Goal: Transaction & Acquisition: Purchase product/service

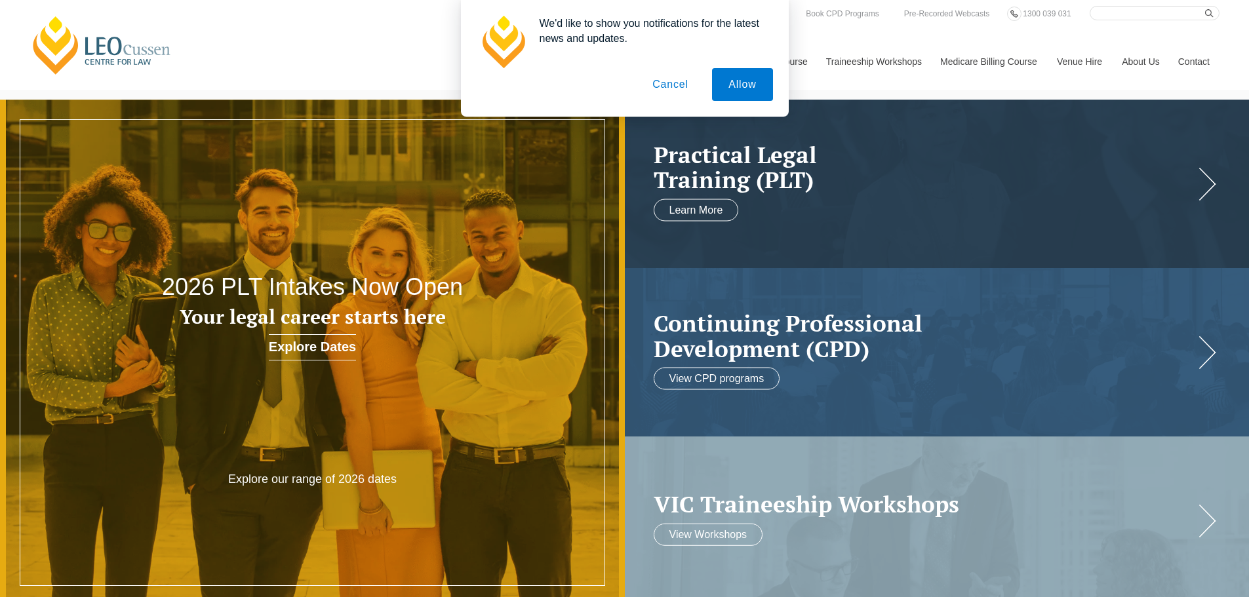
drag, startPoint x: 690, startPoint y: 81, endPoint x: 680, endPoint y: 85, distance: 10.6
click at [680, 84] on button "Cancel" at bounding box center [670, 84] width 69 height 33
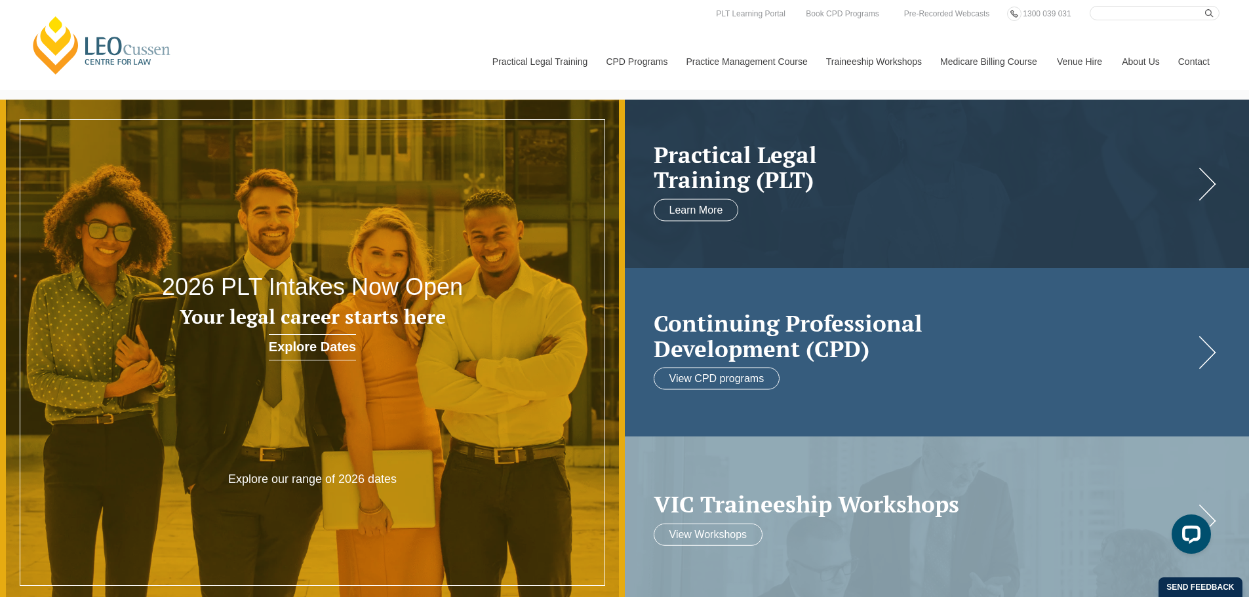
click at [694, 361] on h2 "Continuing Professional Development (CPD)" at bounding box center [924, 336] width 541 height 50
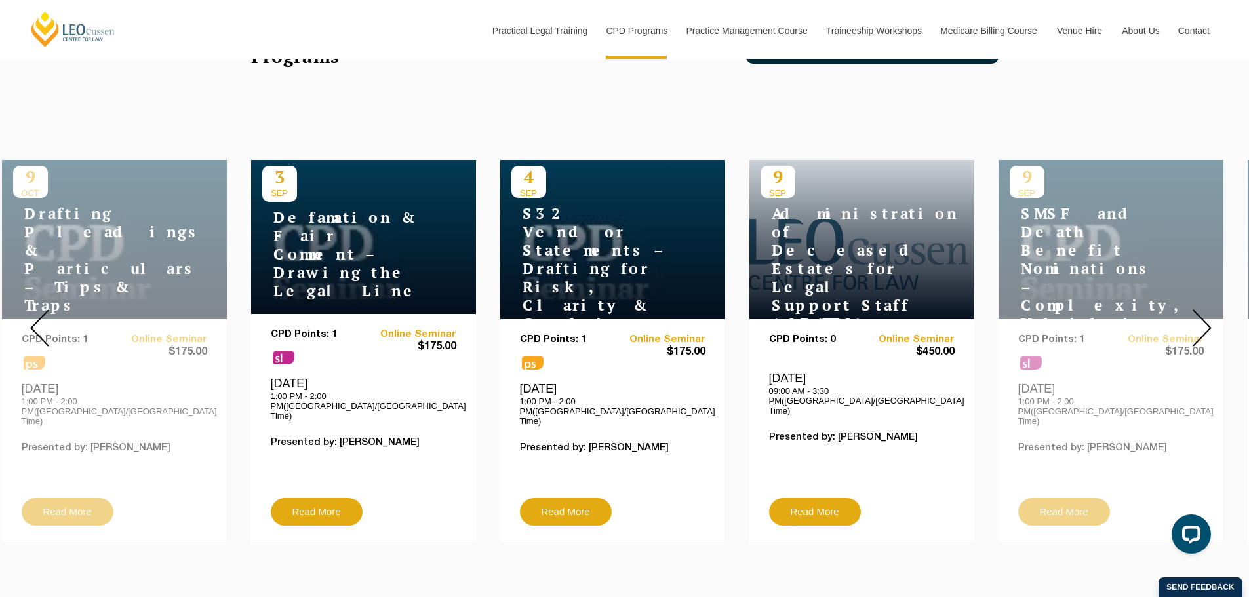
scroll to position [525, 0]
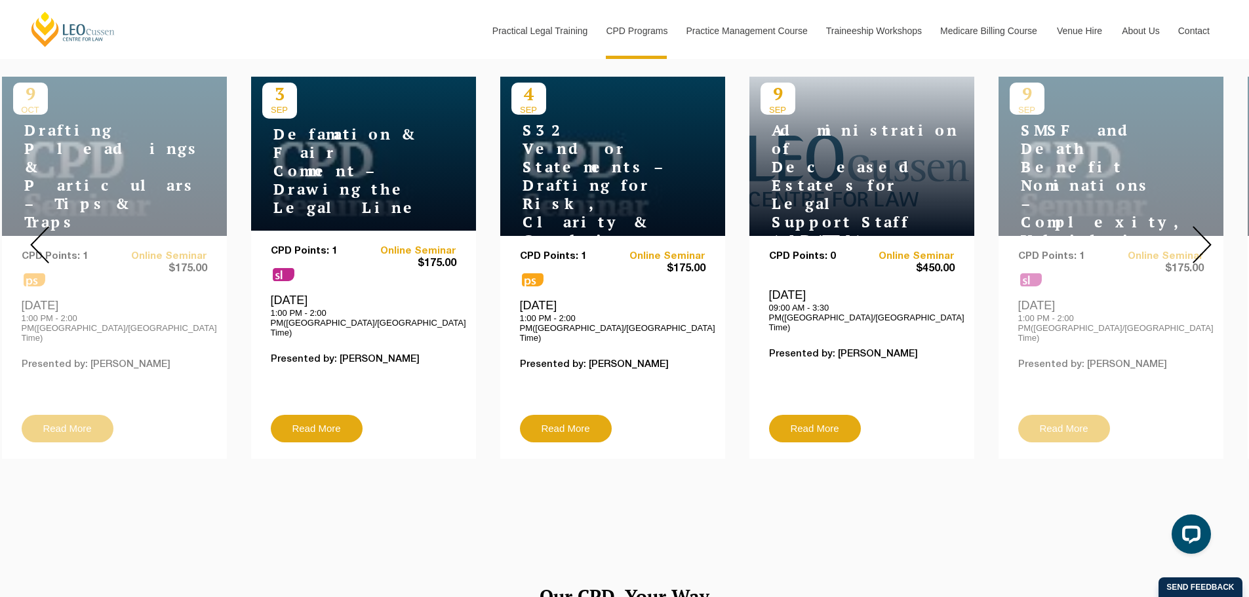
click at [1209, 238] on img at bounding box center [1202, 244] width 19 height 37
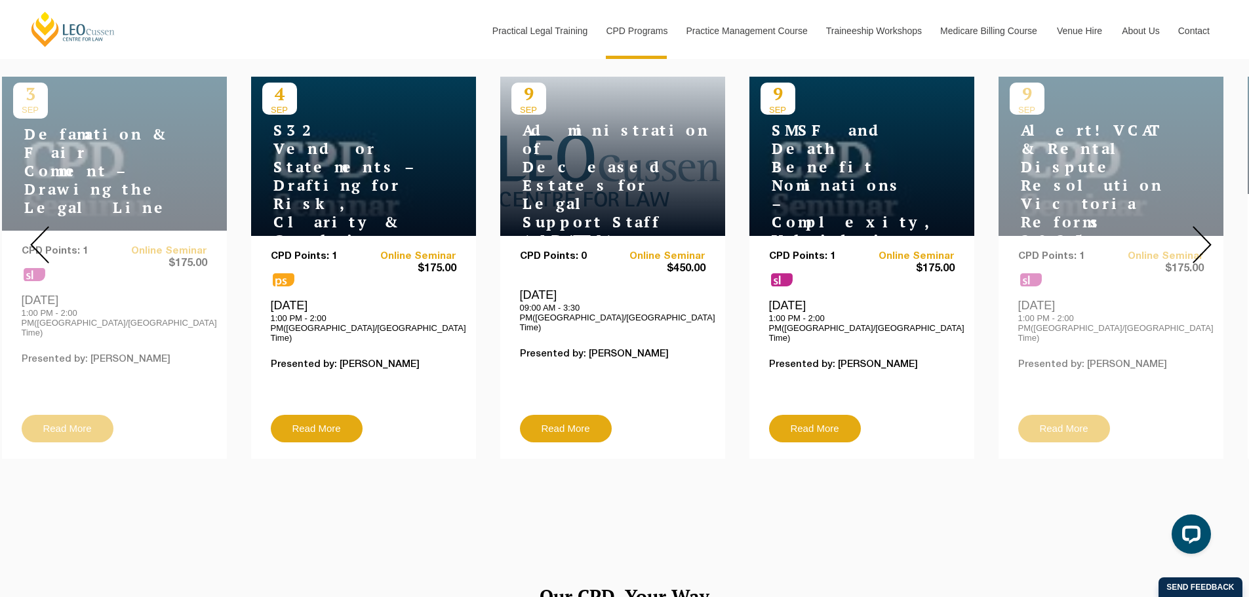
click at [1209, 238] on img at bounding box center [1202, 244] width 19 height 37
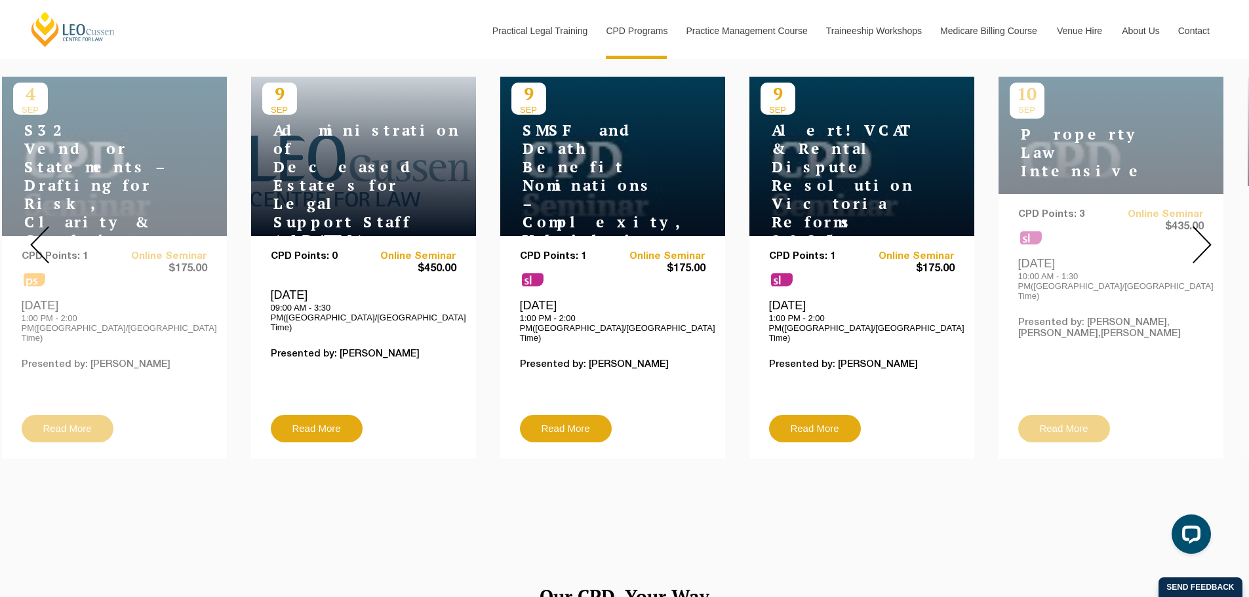
click at [1209, 238] on img at bounding box center [1202, 244] width 19 height 37
click at [1205, 237] on img at bounding box center [1202, 244] width 19 height 37
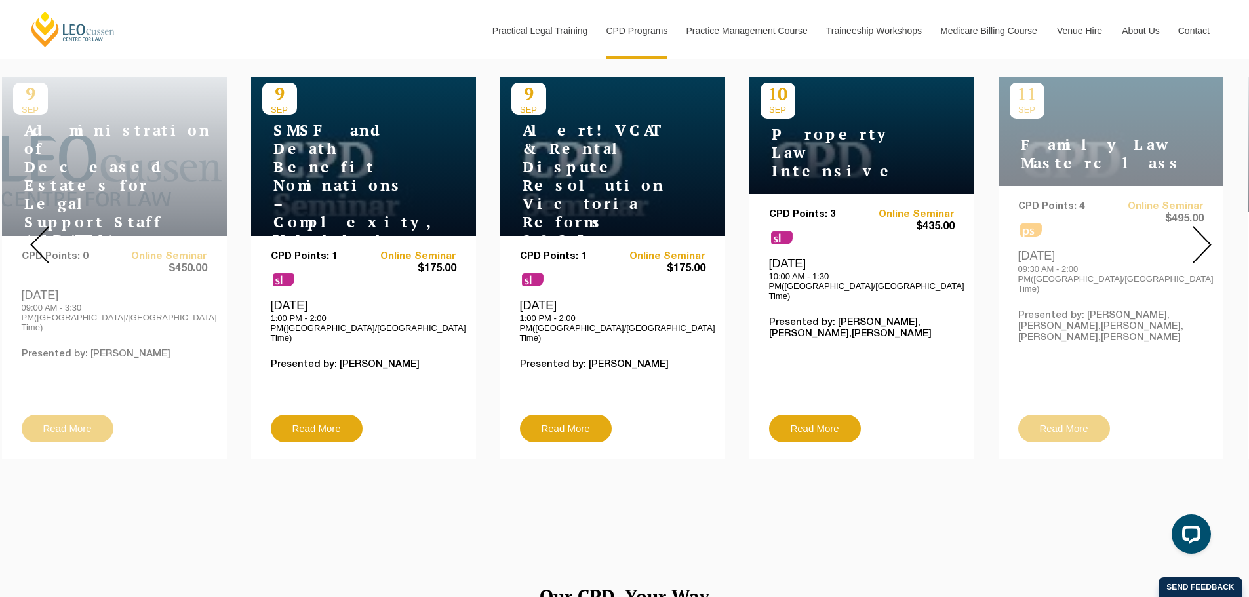
click at [1205, 237] on img at bounding box center [1202, 244] width 19 height 37
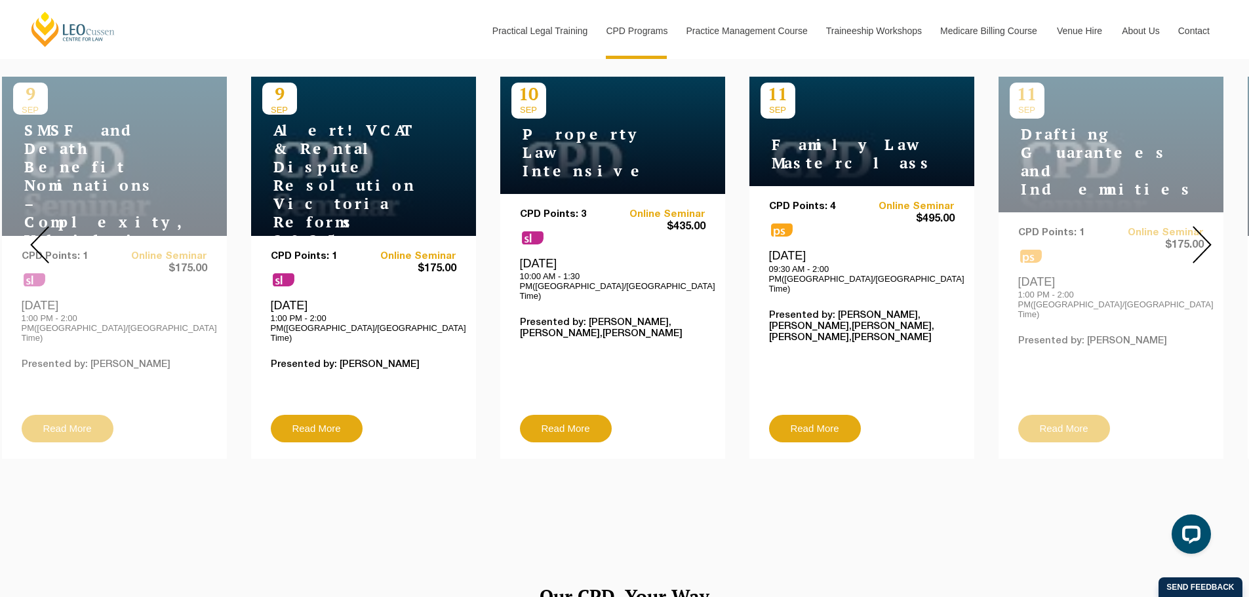
click at [1205, 237] on img at bounding box center [1202, 244] width 19 height 37
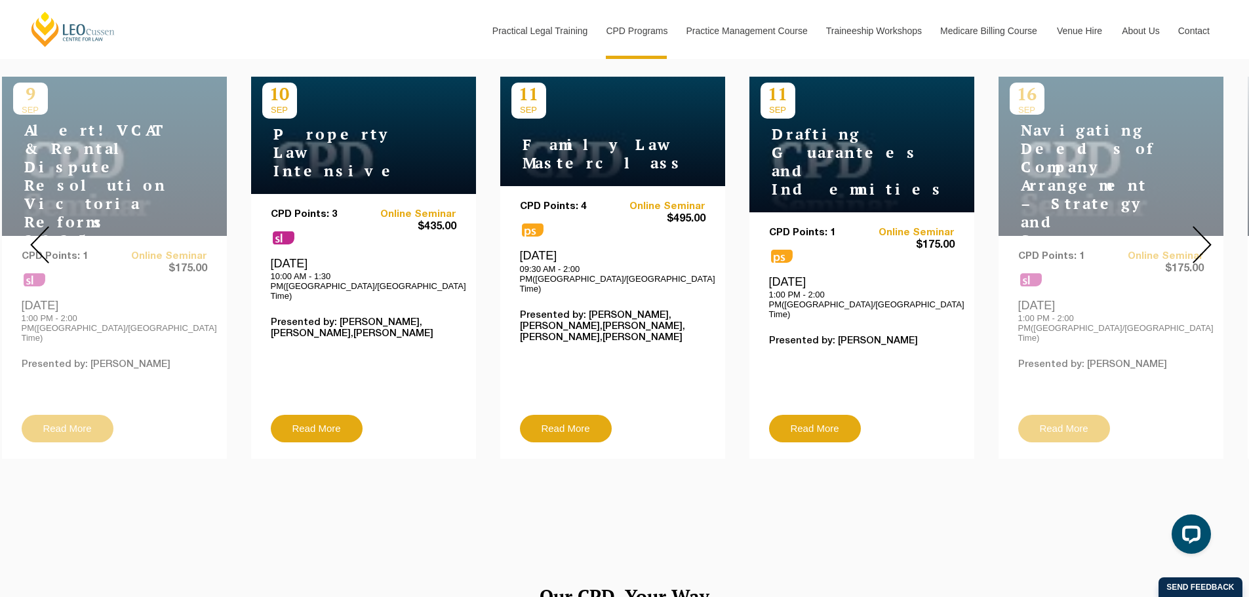
click at [1205, 237] on img at bounding box center [1202, 244] width 19 height 37
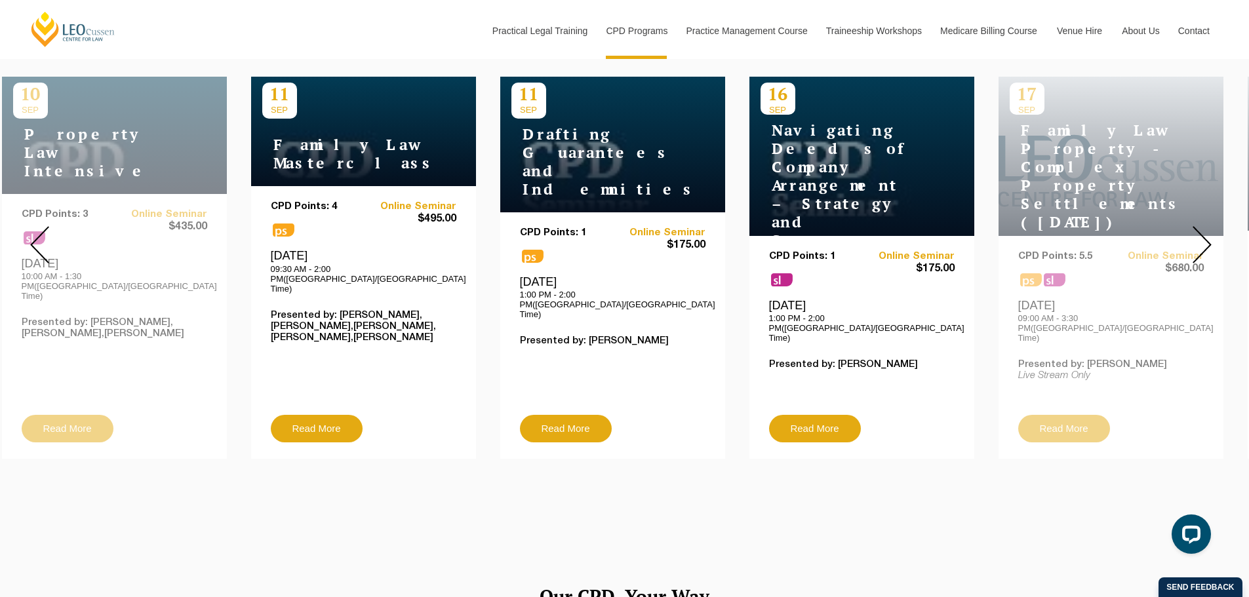
click at [1205, 237] on img at bounding box center [1202, 244] width 19 height 37
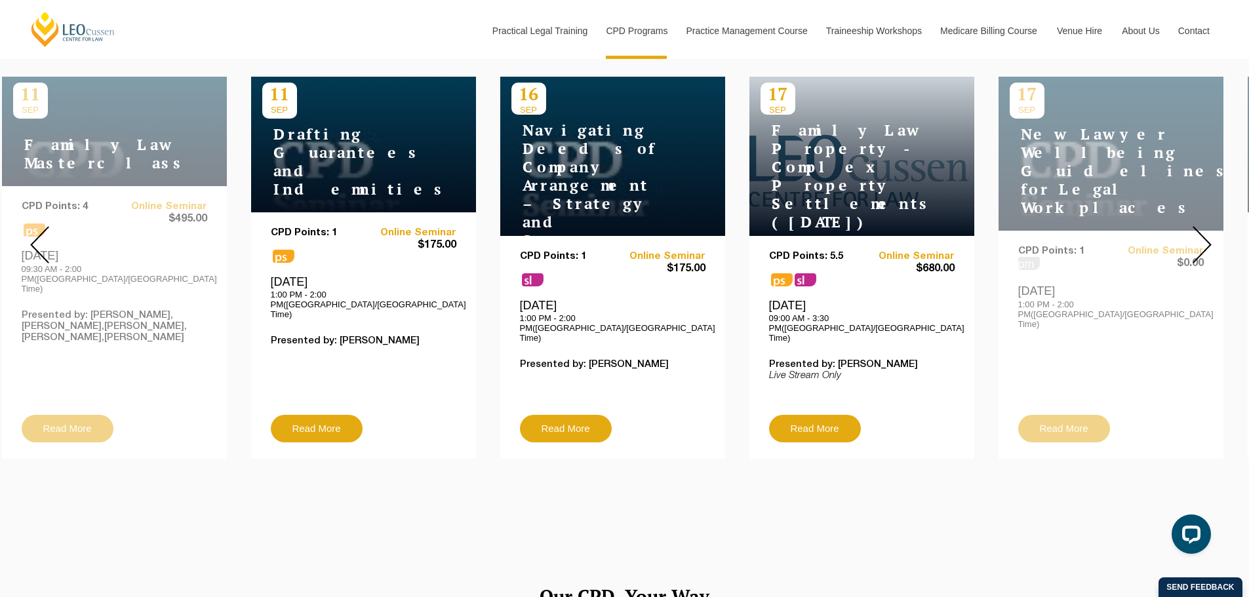
click at [1205, 237] on img at bounding box center [1202, 244] width 19 height 37
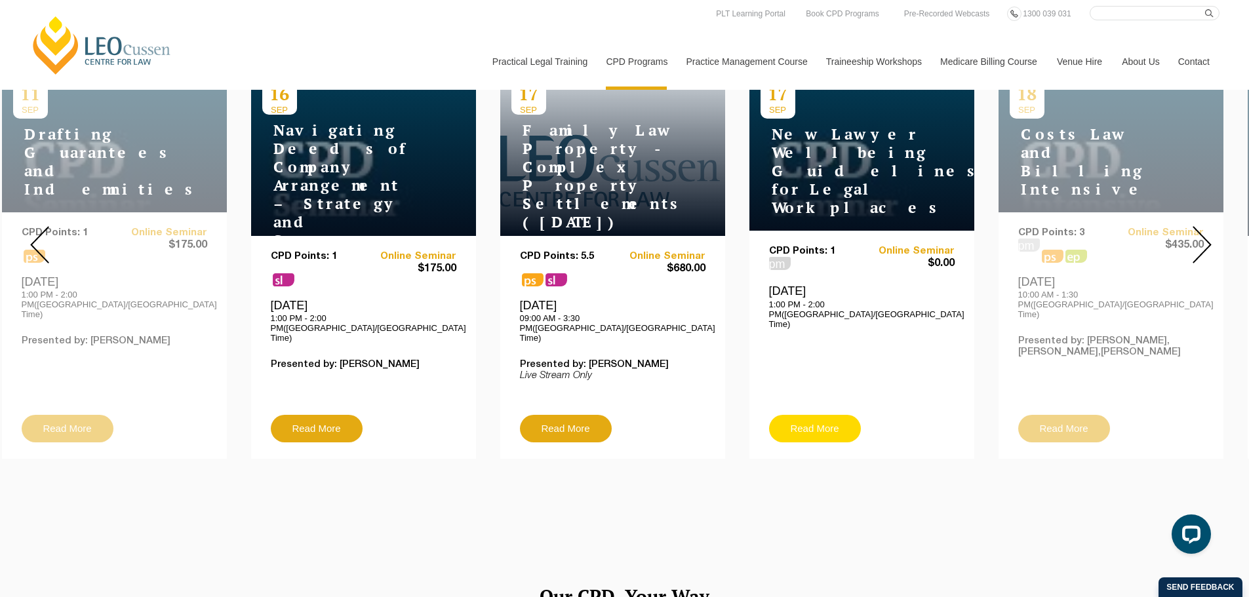
click at [811, 415] on link "Read More" at bounding box center [815, 429] width 92 height 28
click at [824, 415] on link "Read More" at bounding box center [815, 429] width 92 height 28
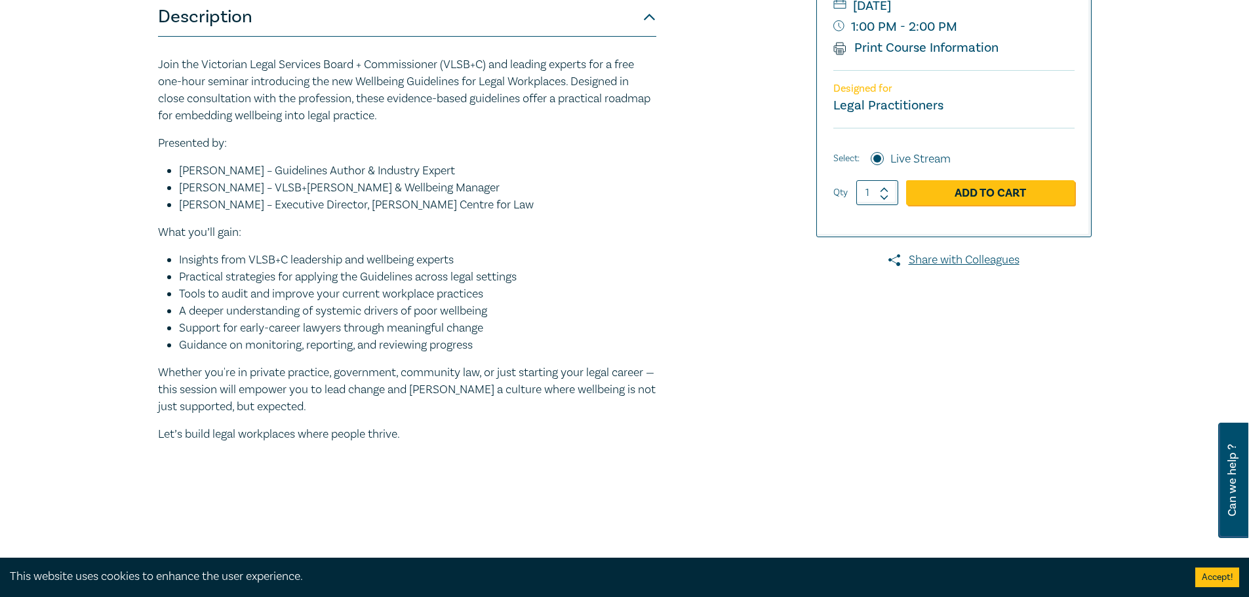
scroll to position [393, 0]
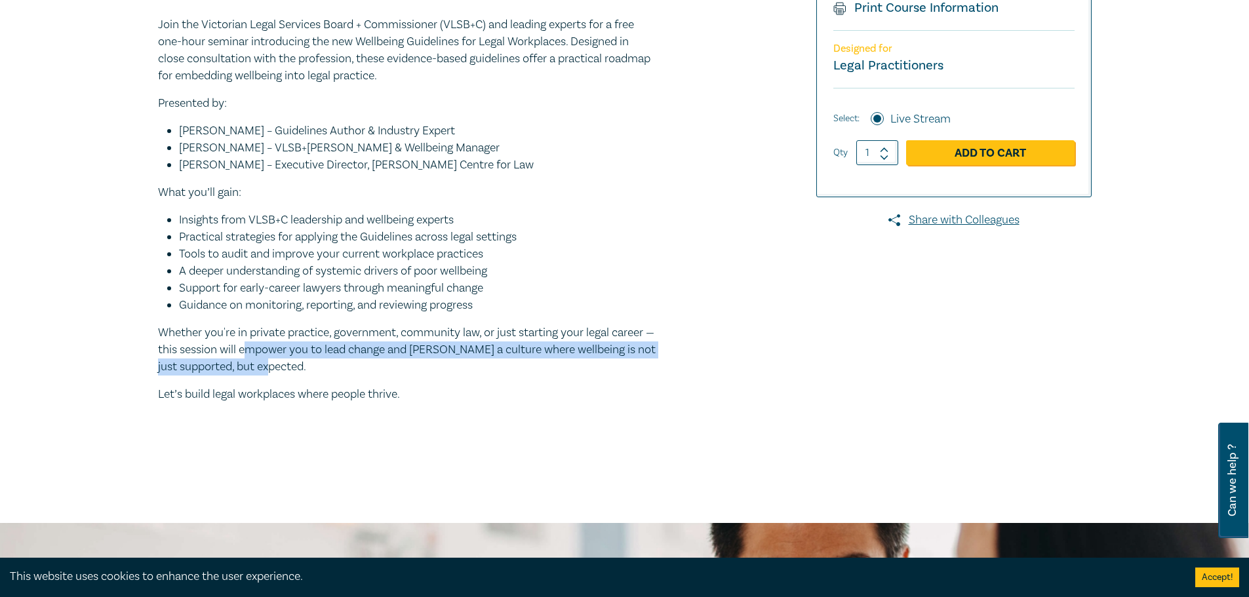
drag, startPoint x: 256, startPoint y: 353, endPoint x: 478, endPoint y: 361, distance: 222.4
click at [478, 361] on p "Whether you're in private practice, government, community law, or just starting…" at bounding box center [407, 350] width 498 height 51
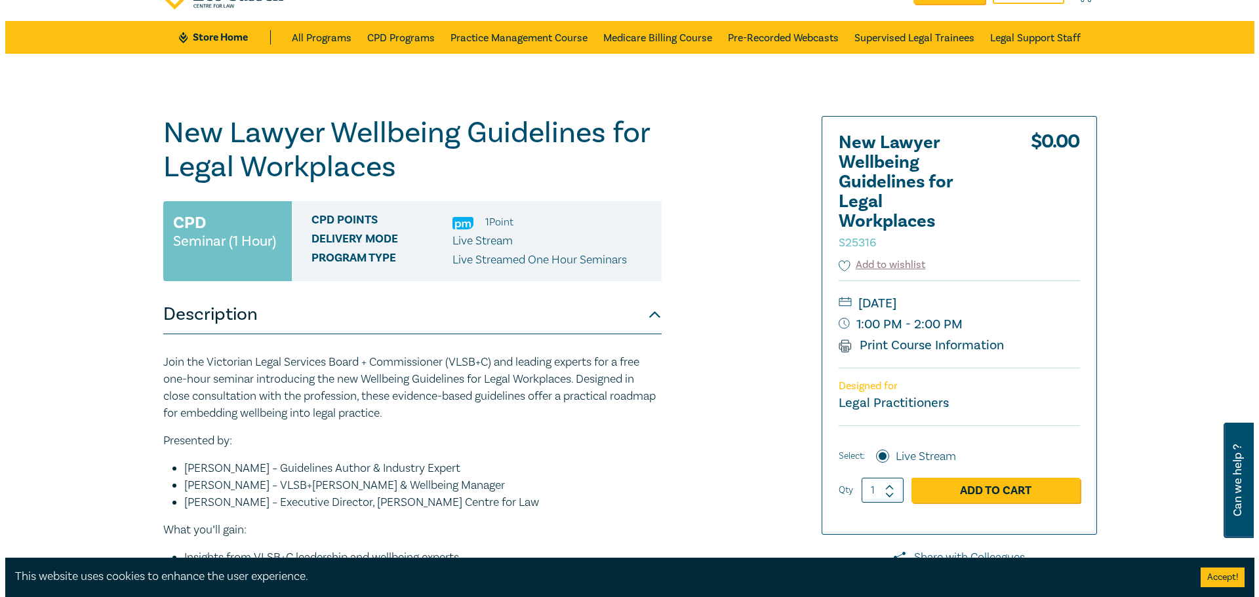
scroll to position [197, 0]
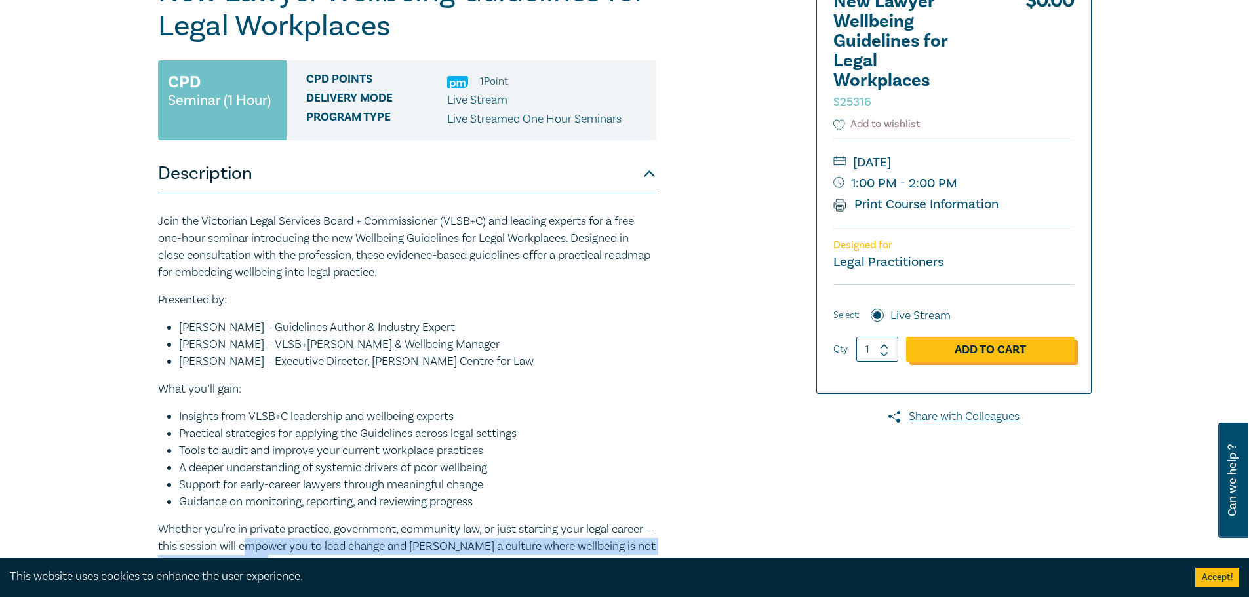
click at [1014, 351] on link "Add to Cart" at bounding box center [990, 349] width 169 height 25
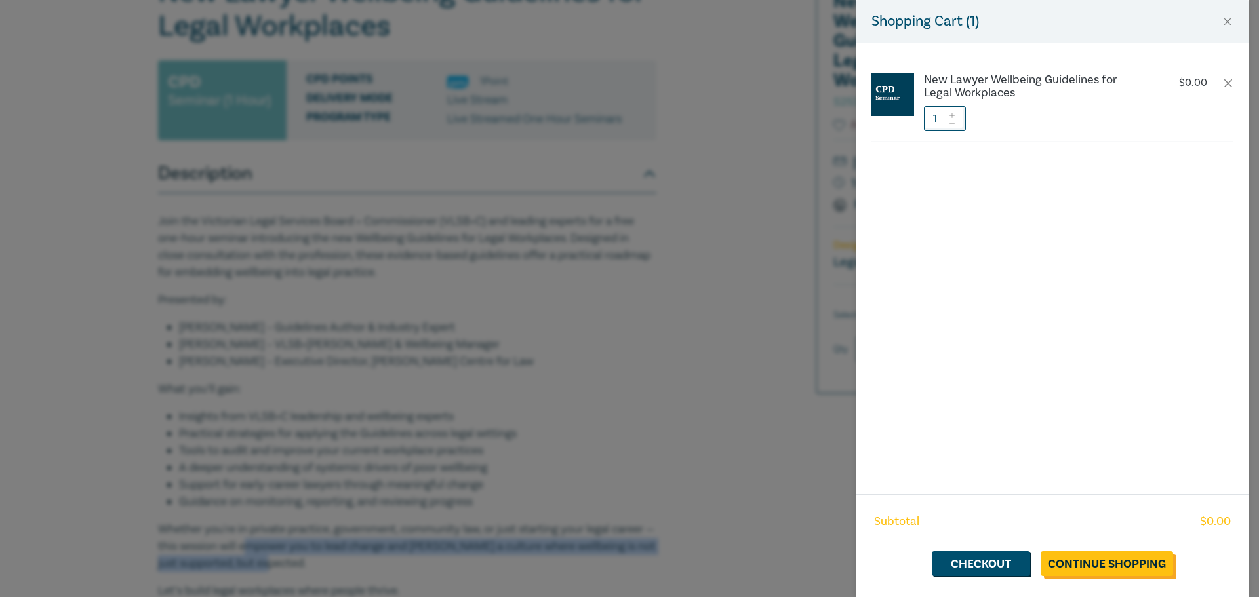
click at [1127, 558] on link "Continue Shopping" at bounding box center [1107, 564] width 132 height 25
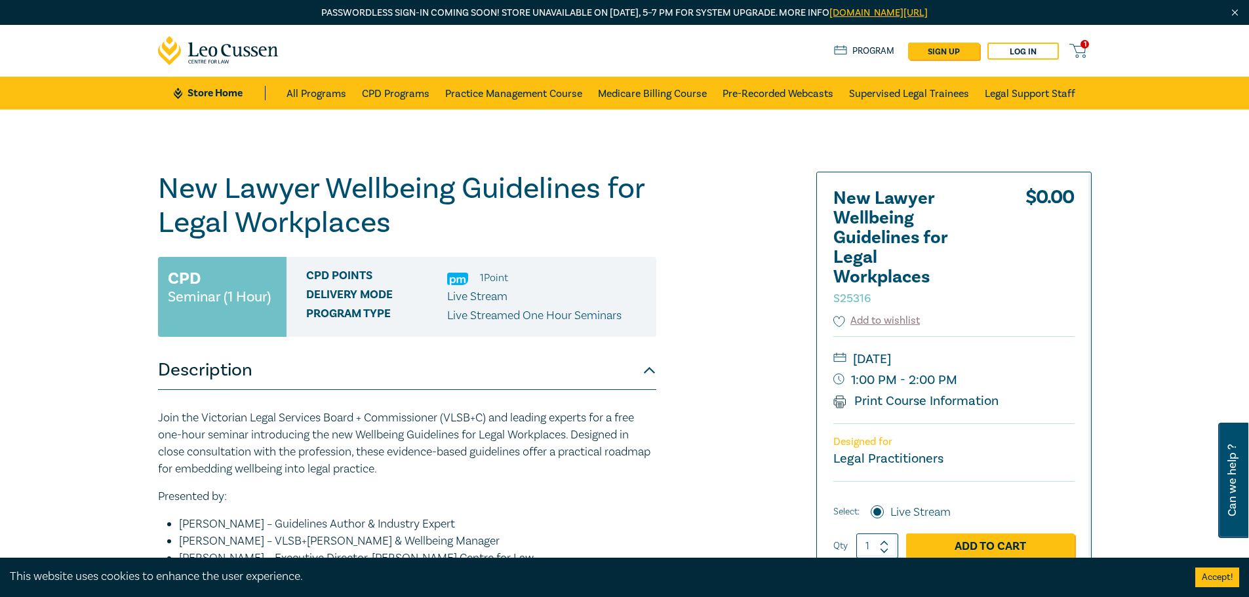
click at [1075, 46] on icon at bounding box center [1078, 51] width 16 height 16
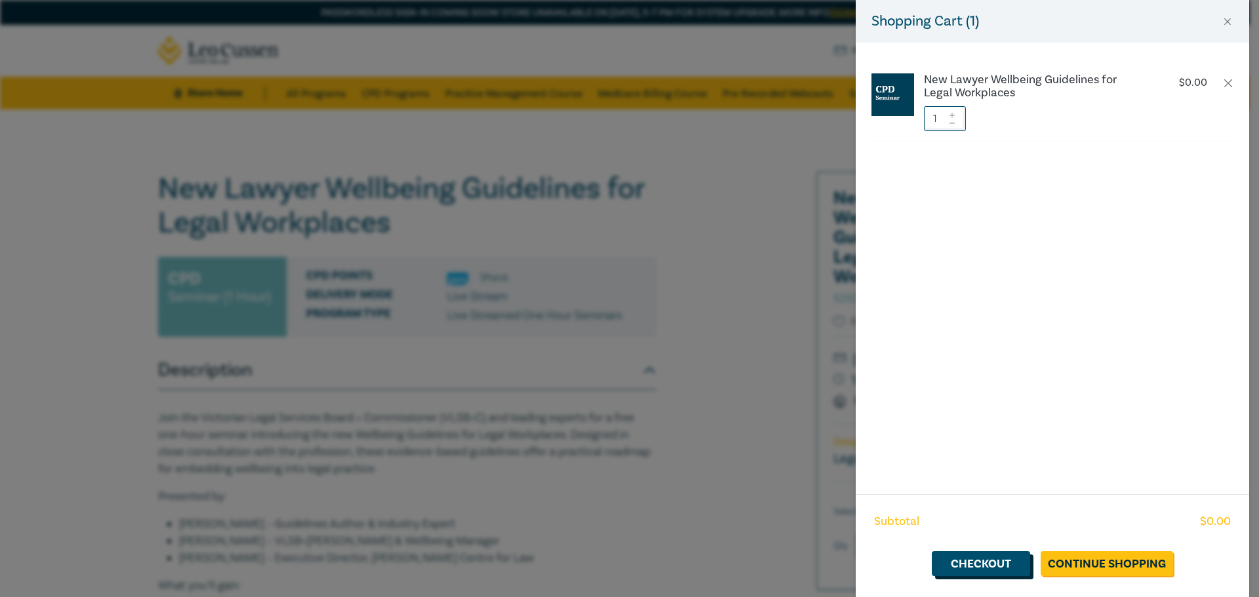
click at [1011, 561] on link "Checkout" at bounding box center [981, 564] width 98 height 25
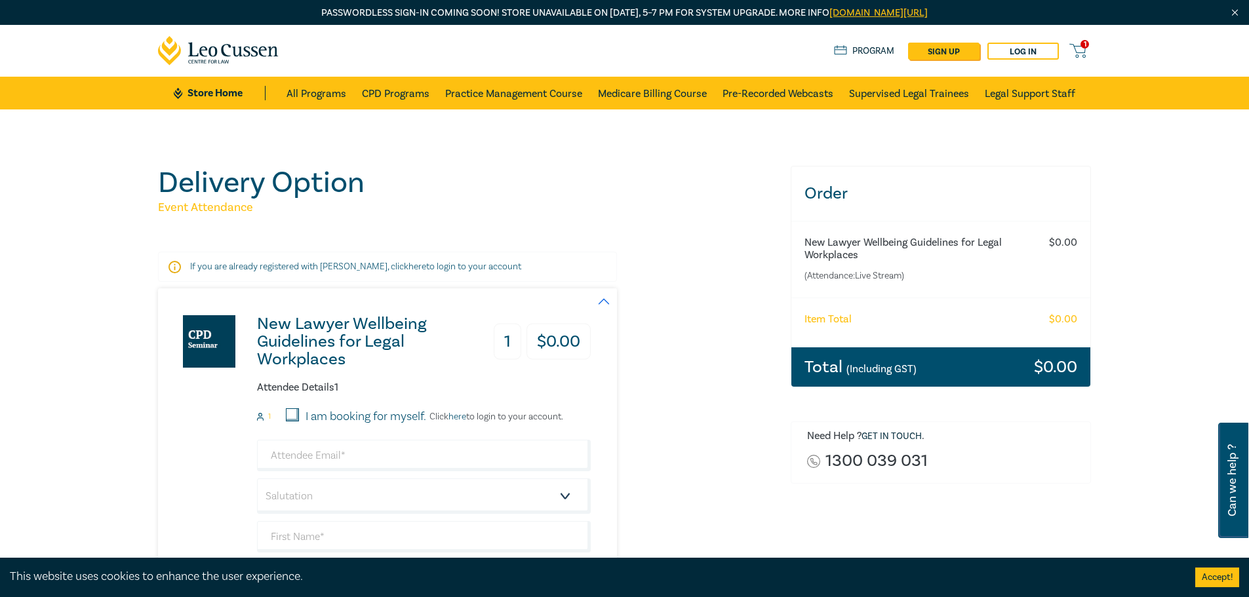
click at [331, 414] on label "I am booking for myself." at bounding box center [366, 417] width 121 height 17
click at [299, 414] on input "I am booking for myself." at bounding box center [292, 415] width 13 height 13
checkbox input "true"
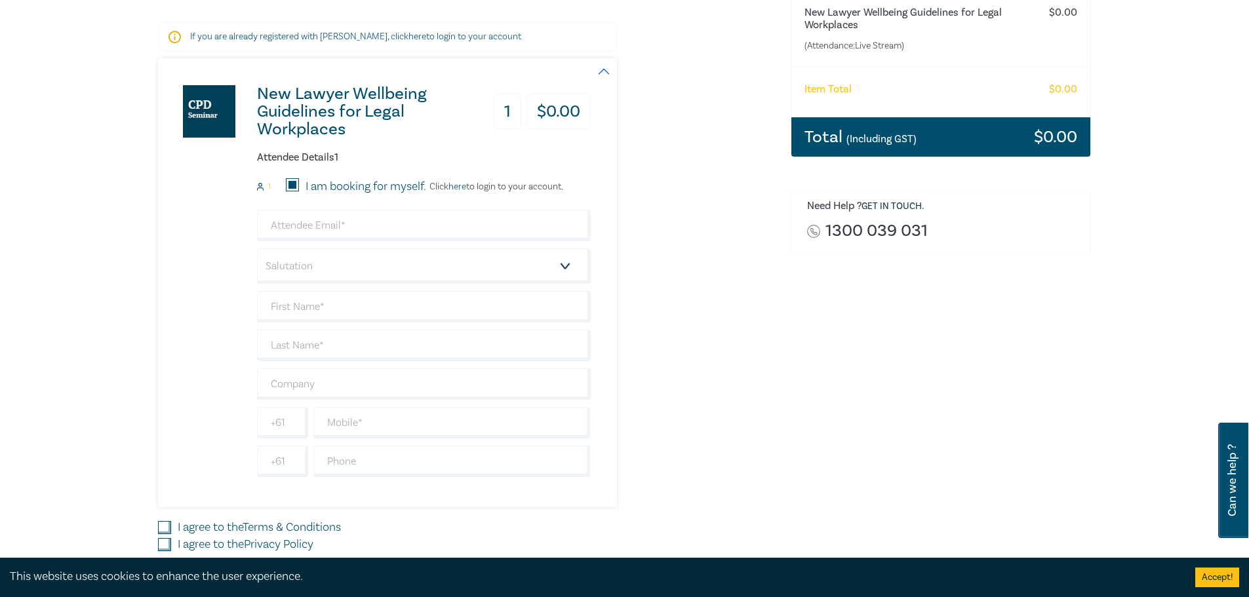
scroll to position [328, 0]
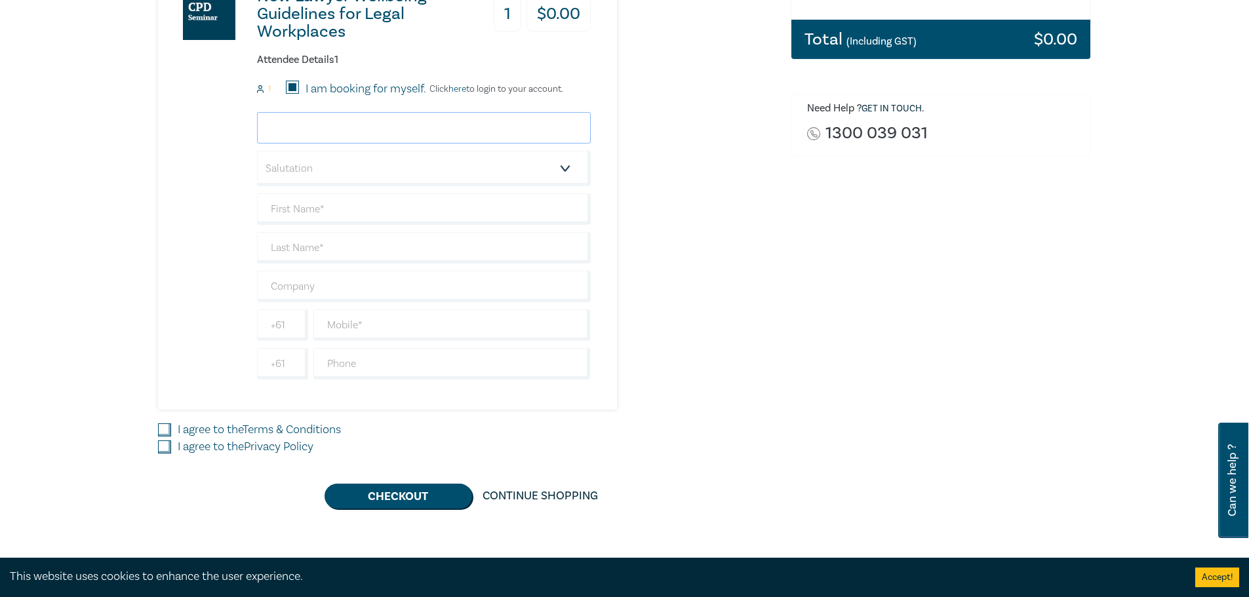
click at [508, 130] on input "email" at bounding box center [424, 127] width 334 height 31
type input "[PERSON_NAME][EMAIL_ADDRESS][DOMAIN_NAME]"
click at [546, 178] on select "Salutation Mr. Mrs. Ms. Miss Dr. Prof. Other" at bounding box center [424, 168] width 334 height 35
click at [736, 161] on div "New Lawyer Wellbeing Guidelines for Legal Workplaces 1 $ 0.00 Attendee Details …" at bounding box center [466, 185] width 617 height 449
click at [494, 210] on input "text" at bounding box center [424, 208] width 334 height 31
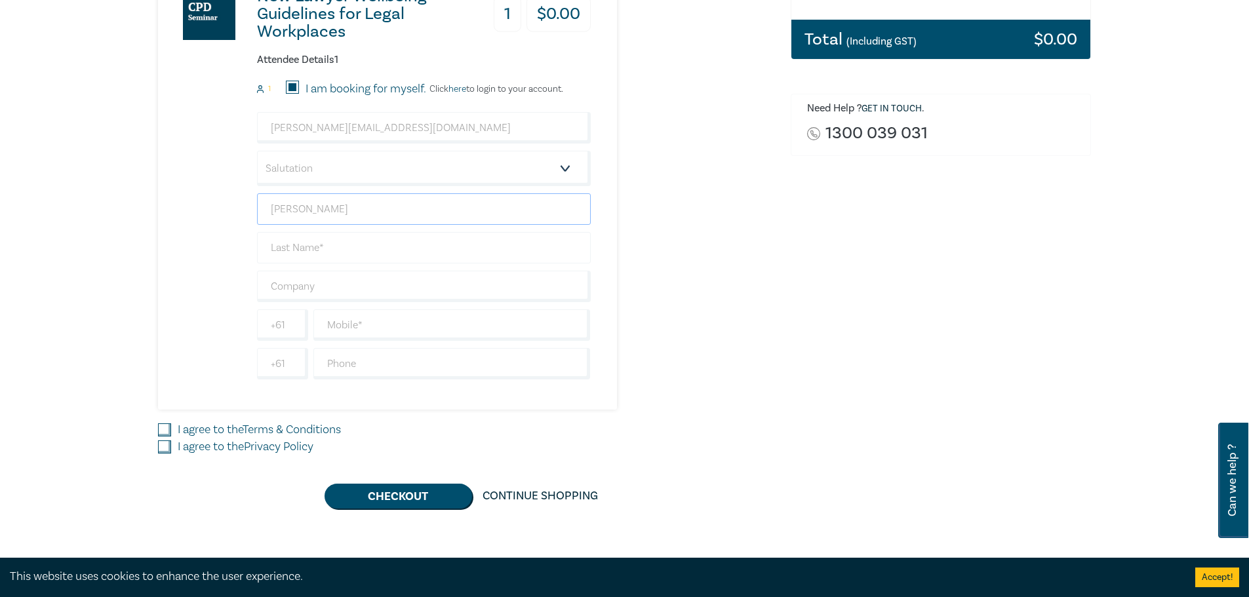
type input "[PERSON_NAME]"
click at [405, 249] on input "text" at bounding box center [424, 247] width 334 height 31
type input "Barbis"
click at [859, 304] on div "Order New Lawyer Wellbeing Guidelines for Legal Workplaces (Attendance: Live St…" at bounding box center [941, 173] width 317 height 671
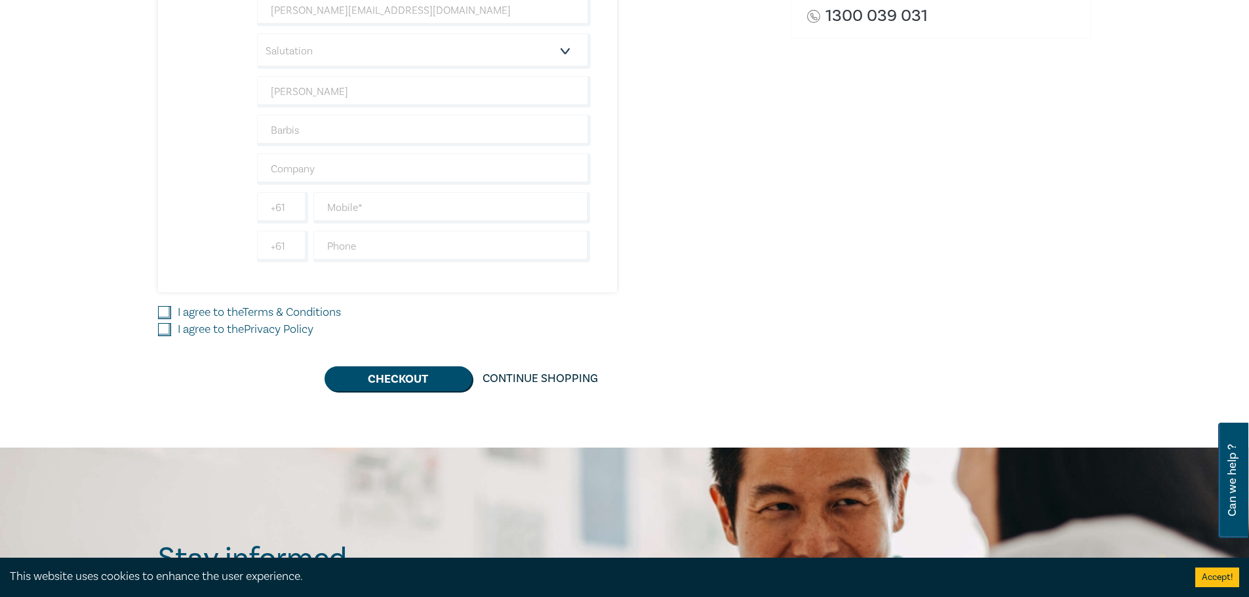
scroll to position [459, 0]
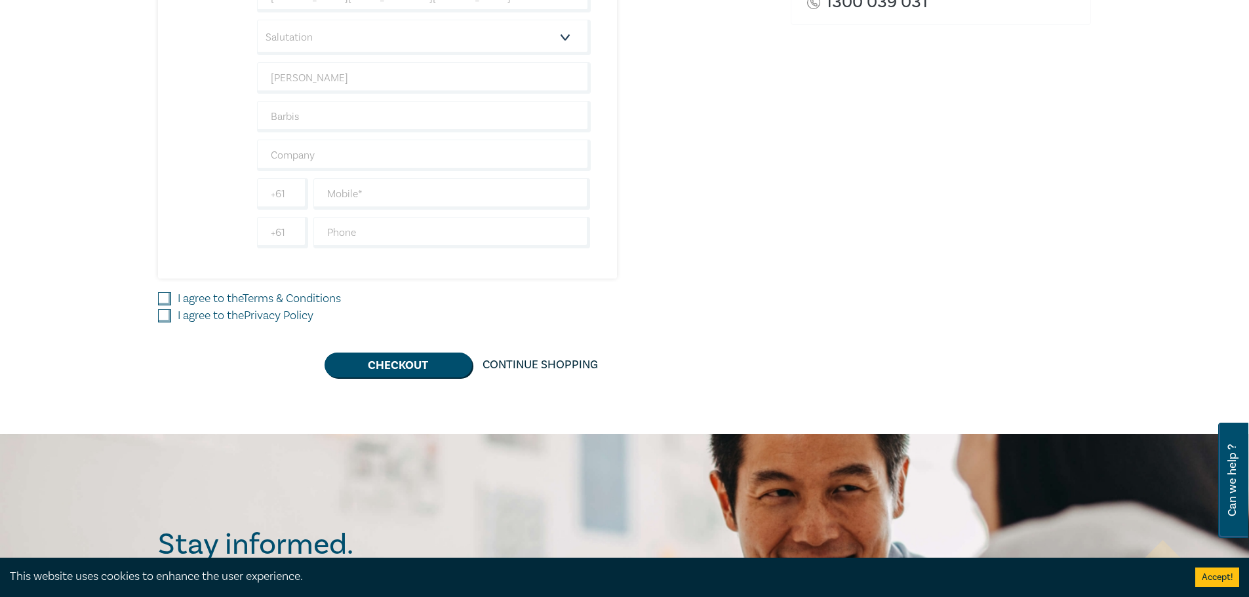
click at [280, 300] on link "Terms & Conditions" at bounding box center [292, 298] width 98 height 15
click at [171, 300] on input "I agree to the Terms & Conditions" at bounding box center [164, 298] width 13 height 13
checkbox input "true"
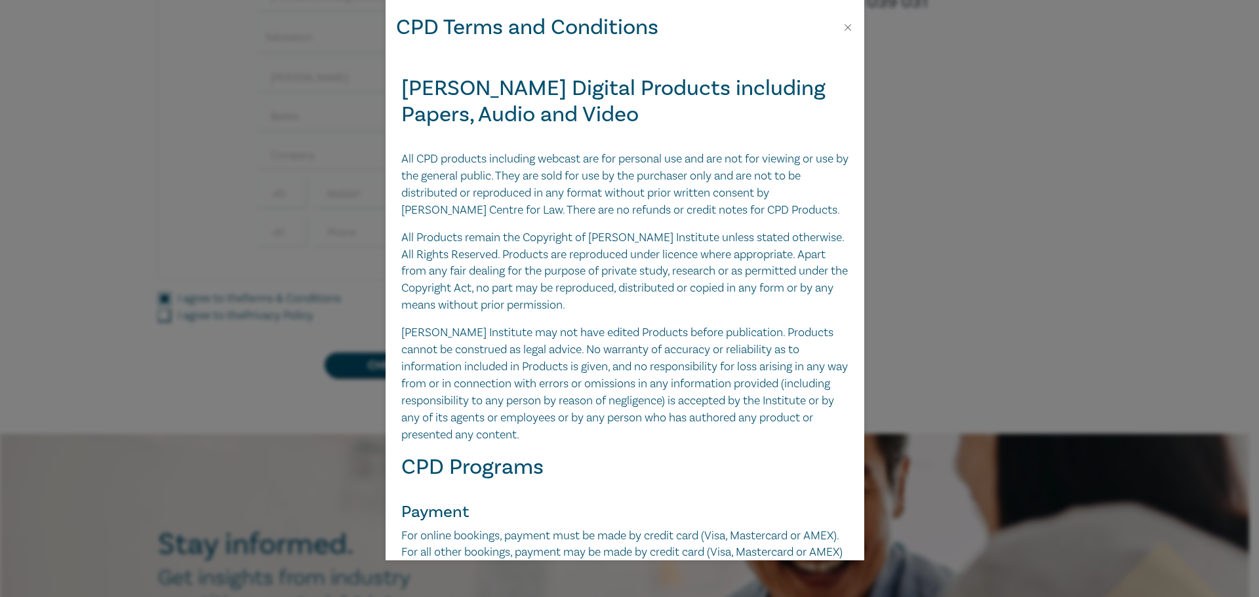
click at [961, 226] on div "CPD Terms and Conditions [PERSON_NAME] Digital Products including Papers, Audio…" at bounding box center [629, 298] width 1259 height 597
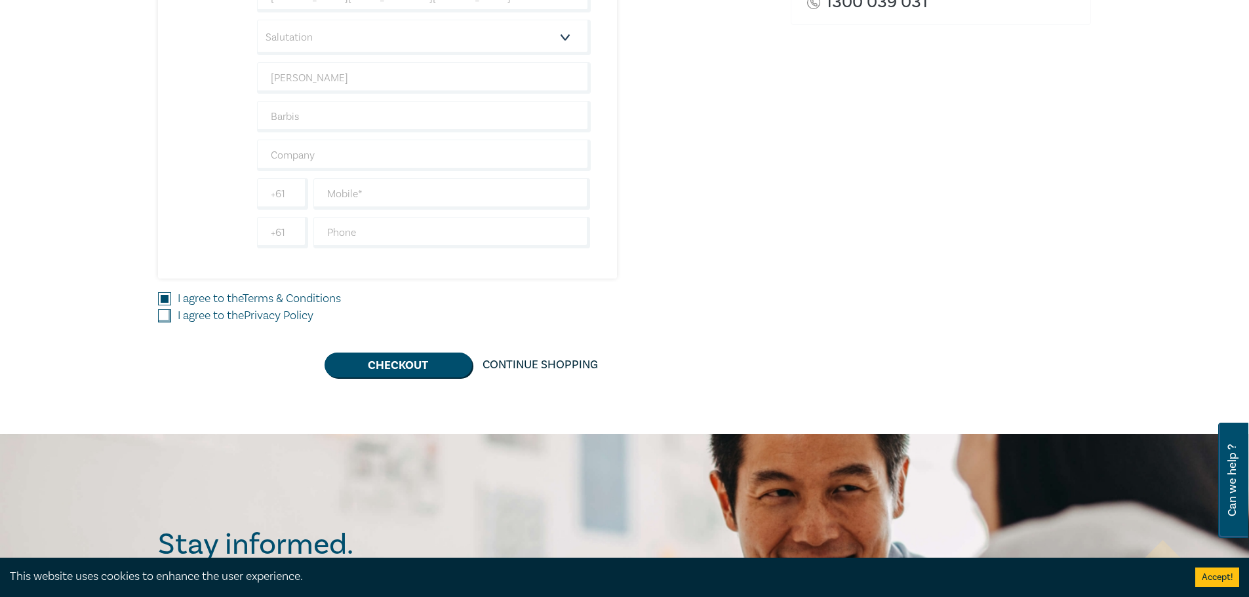
click at [166, 318] on input "I agree to the Privacy Policy" at bounding box center [164, 316] width 13 height 13
checkbox input "true"
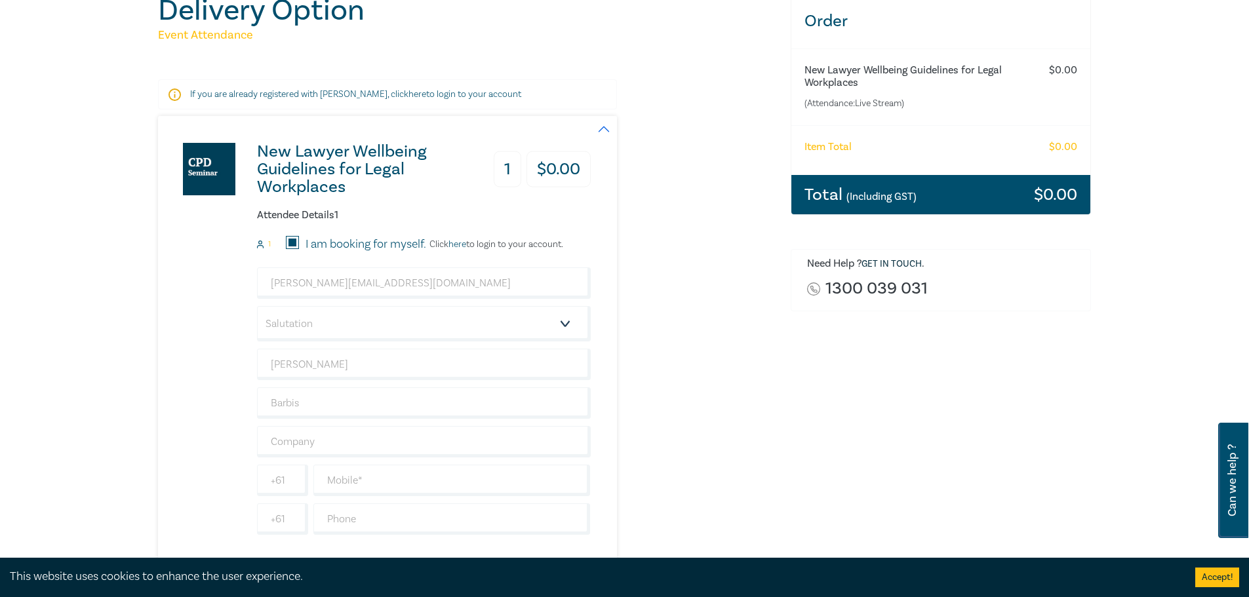
scroll to position [328, 0]
